Goal: Task Accomplishment & Management: Manage account settings

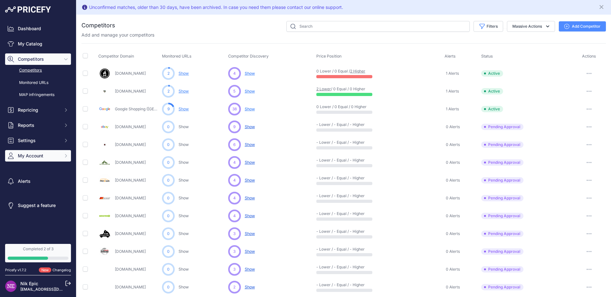
click at [40, 161] on button "My Account" at bounding box center [38, 155] width 66 height 11
click at [40, 180] on link "Users Management" at bounding box center [38, 179] width 66 height 11
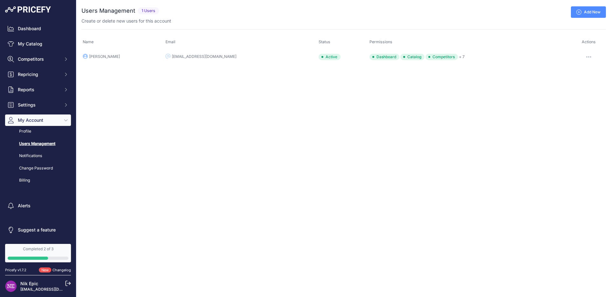
click at [211, 101] on div "Close You are not connected to the internet. ..." at bounding box center [343, 148] width 534 height 297
click at [589, 9] on link "Add New" at bounding box center [587, 11] width 35 height 11
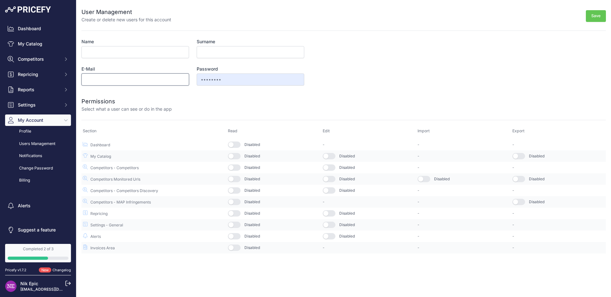
click at [135, 80] on input "E-Mail" at bounding box center [134, 79] width 107 height 12
paste input "christine@sprinterstore.com"
type input "christine@sprinterstore.com"
click at [122, 53] on input "Name" at bounding box center [134, 52] width 107 height 12
click at [92, 76] on input "christine@sprinterstore.com" at bounding box center [134, 79] width 107 height 12
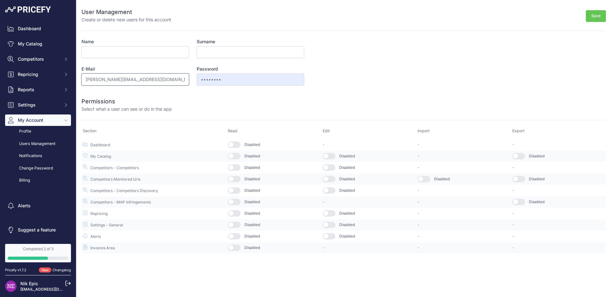
click at [92, 76] on input "christine@sprinterstore.com" at bounding box center [134, 79] width 107 height 12
click at [88, 48] on input "Name" at bounding box center [134, 52] width 107 height 12
paste input "christine"
click at [86, 52] on input "christine" at bounding box center [134, 52] width 107 height 12
type input "Christine"
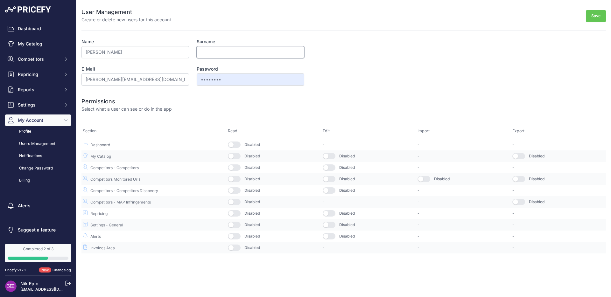
click at [216, 51] on input "Surname" at bounding box center [250, 52] width 107 height 12
type input "SprinterStore"
click at [236, 145] on button "button" at bounding box center [234, 145] width 13 height 6
click at [235, 155] on button "button" at bounding box center [234, 156] width 13 height 6
click at [235, 170] on button "button" at bounding box center [234, 167] width 13 height 6
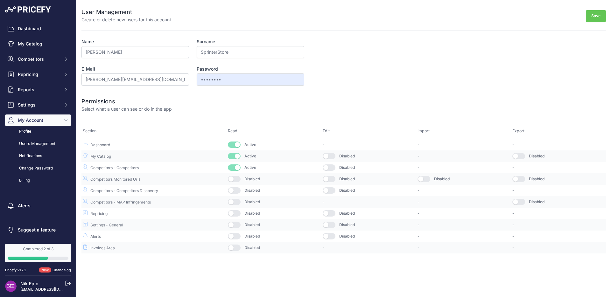
click at [235, 181] on button "button" at bounding box center [234, 179] width 13 height 6
click at [235, 188] on button "button" at bounding box center [234, 190] width 13 height 6
click at [236, 199] on button "button" at bounding box center [234, 202] width 13 height 6
click at [235, 217] on td "Disabled" at bounding box center [273, 213] width 95 height 11
click at [235, 212] on button "button" at bounding box center [234, 213] width 13 height 6
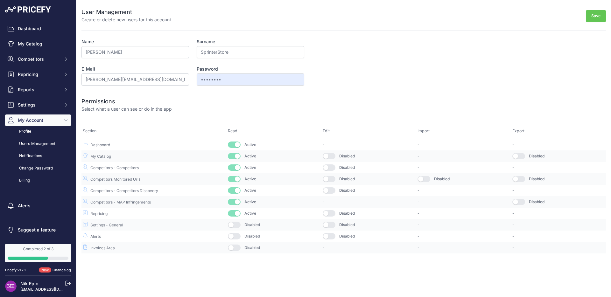
click at [235, 226] on button "button" at bounding box center [234, 225] width 13 height 6
click at [235, 240] on td "Disabled" at bounding box center [273, 236] width 95 height 11
click at [235, 236] on button "button" at bounding box center [234, 236] width 13 height 6
click at [235, 244] on td "Disabled" at bounding box center [273, 247] width 95 height 11
click at [236, 247] on button "button" at bounding box center [234, 248] width 13 height 6
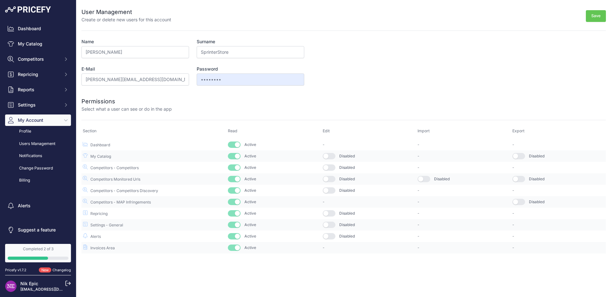
click at [330, 235] on button "button" at bounding box center [328, 236] width 13 height 6
click at [330, 226] on button "button" at bounding box center [328, 225] width 13 height 6
click at [330, 210] on td "Disabled" at bounding box center [368, 213] width 95 height 11
click at [332, 214] on button "button" at bounding box center [328, 213] width 13 height 6
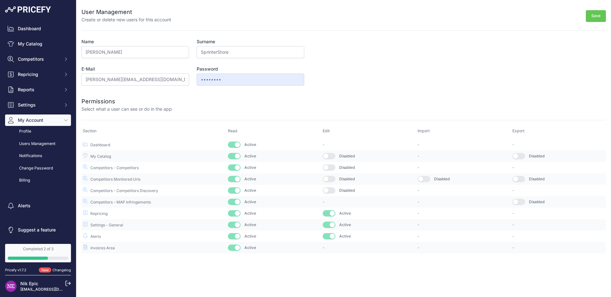
click at [331, 190] on button "button" at bounding box center [328, 190] width 13 height 6
click at [328, 177] on button "button" at bounding box center [328, 179] width 13 height 6
click at [330, 167] on button "button" at bounding box center [328, 167] width 13 height 6
click at [329, 154] on button "button" at bounding box center [328, 156] width 13 height 6
click at [425, 177] on button "button" at bounding box center [423, 179] width 13 height 6
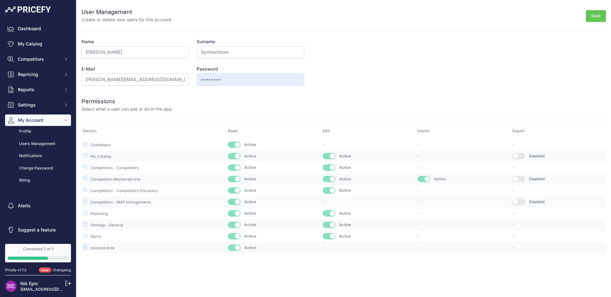
click at [521, 155] on button "button" at bounding box center [518, 156] width 13 height 6
click at [521, 179] on button "button" at bounding box center [518, 179] width 13 height 6
click at [520, 202] on button "button" at bounding box center [518, 202] width 13 height 6
click at [591, 17] on button "Save" at bounding box center [595, 16] width 20 height 12
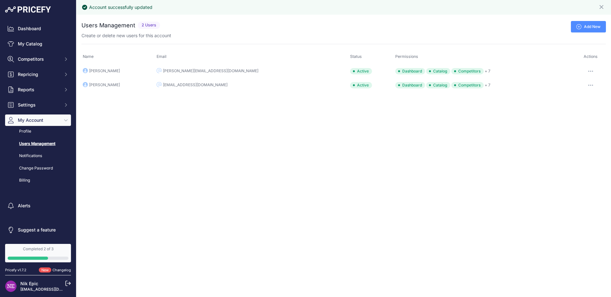
click at [233, 120] on div "Account successfully updated Close You are not connected to the internet." at bounding box center [343, 148] width 534 height 297
click at [45, 35] on div "Dashboard My Catalog Competitors Competitors Monitored URLs MAP infringements R…" at bounding box center [38, 104] width 66 height 163
click at [31, 24] on link "Dashboard" at bounding box center [38, 28] width 66 height 11
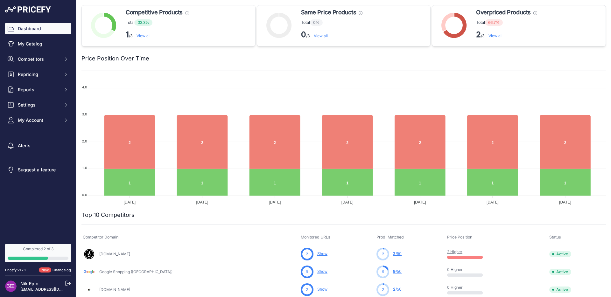
click at [187, 61] on div at bounding box center [377, 58] width 456 height 9
